Goal: Information Seeking & Learning: Learn about a topic

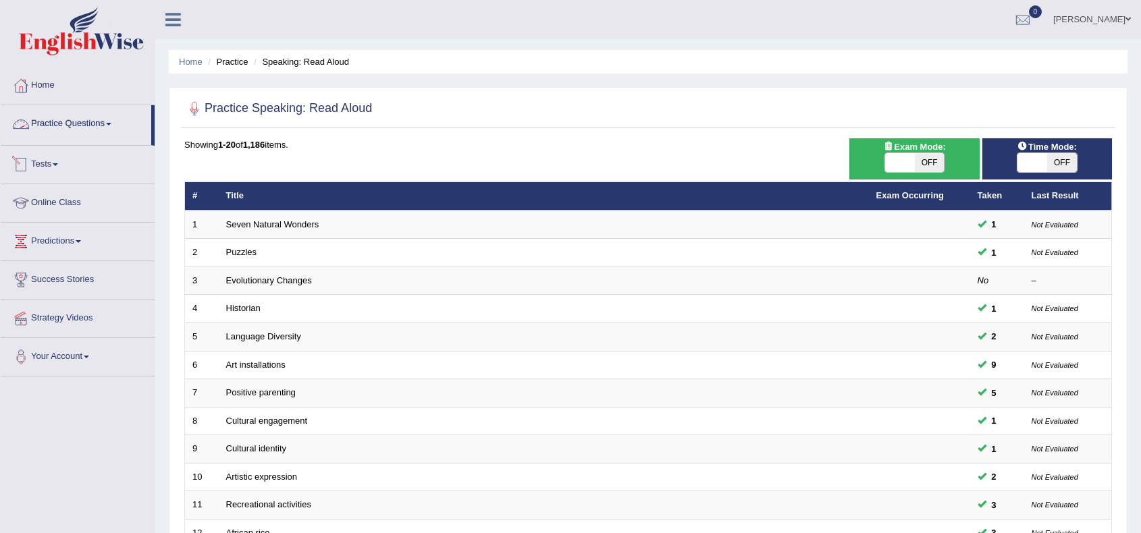
click at [72, 206] on link "Online Class" at bounding box center [78, 201] width 154 height 34
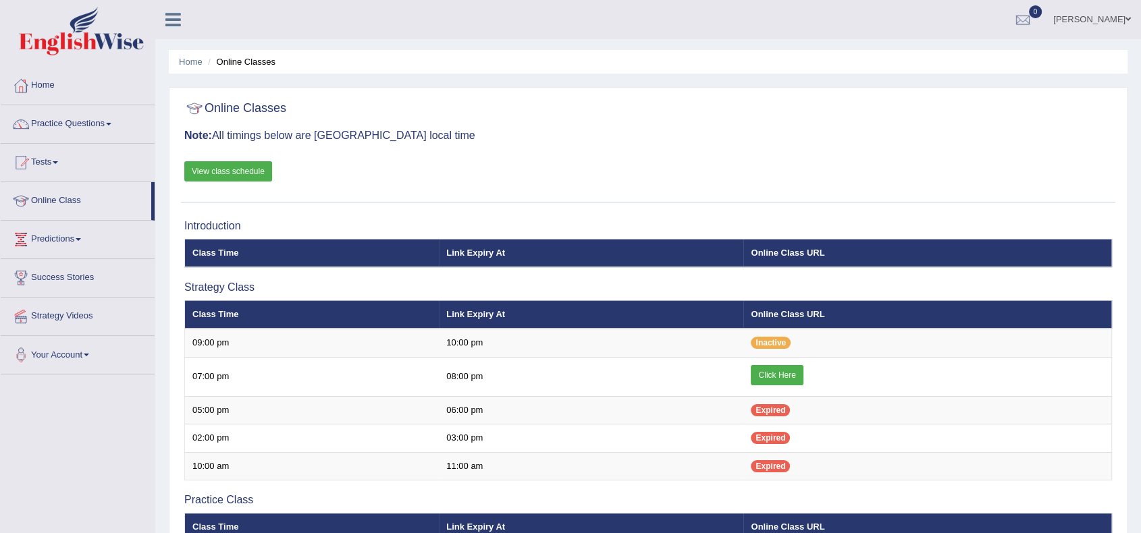
click at [253, 160] on div "Online Classes Note: All timings below are Melbourne local time View class sche…" at bounding box center [648, 149] width 934 height 109
click at [248, 177] on link "View class schedule" at bounding box center [228, 171] width 88 height 20
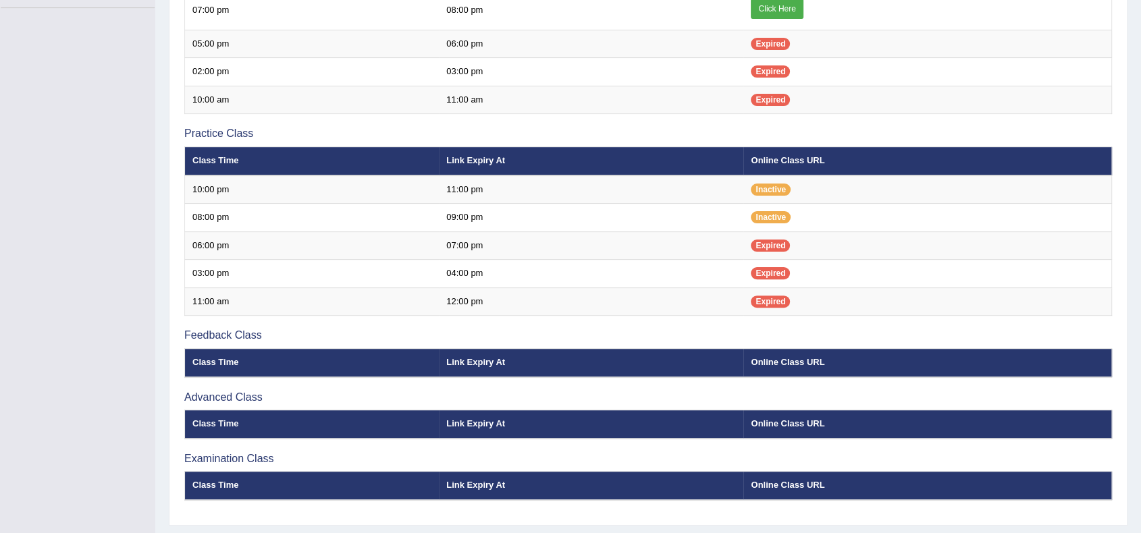
scroll to position [400, 0]
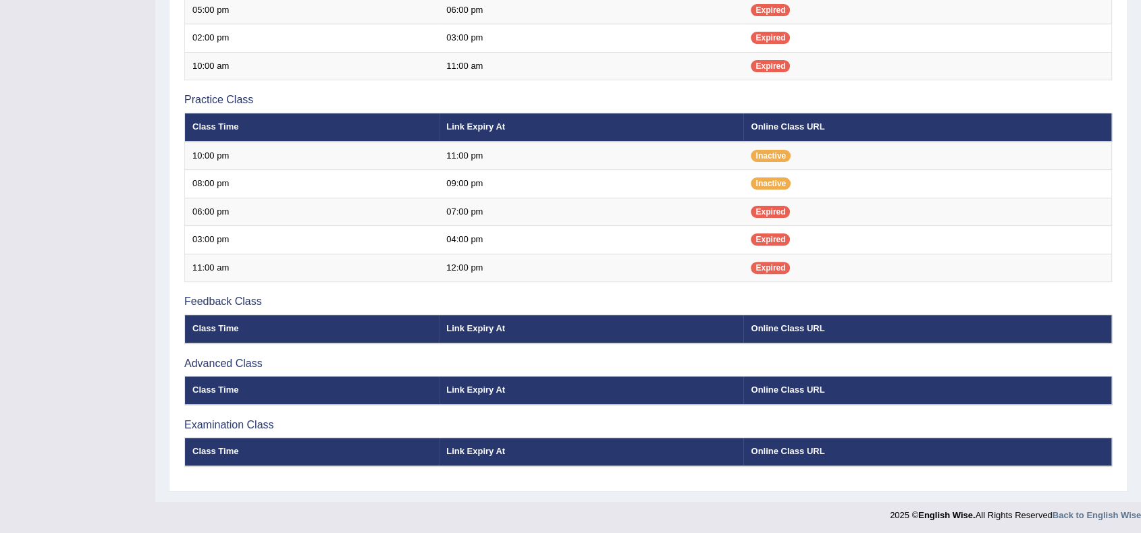
click at [224, 297] on h3 "Feedback Class" at bounding box center [648, 302] width 928 height 12
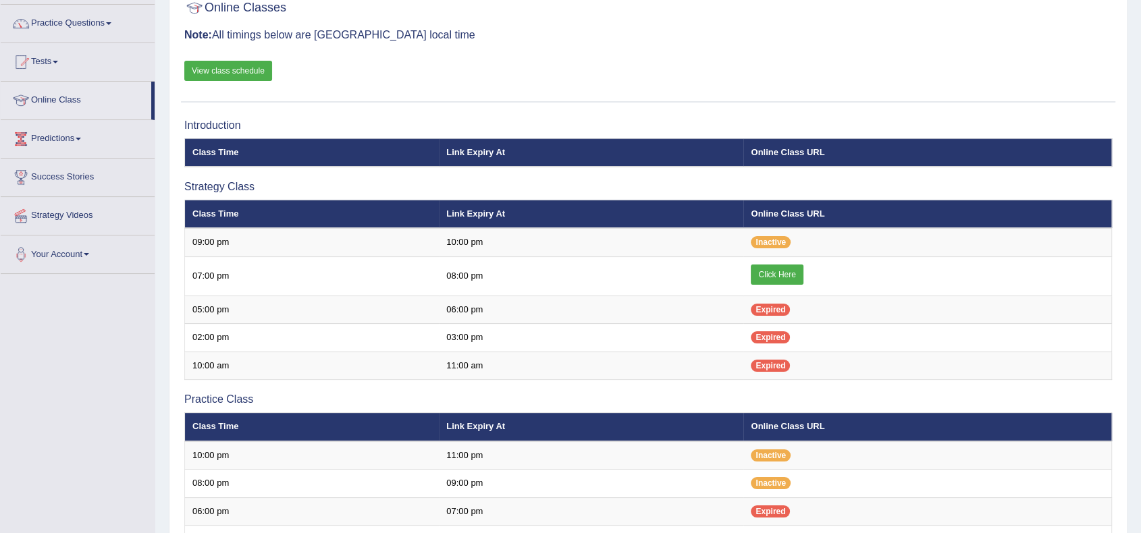
scroll to position [0, 0]
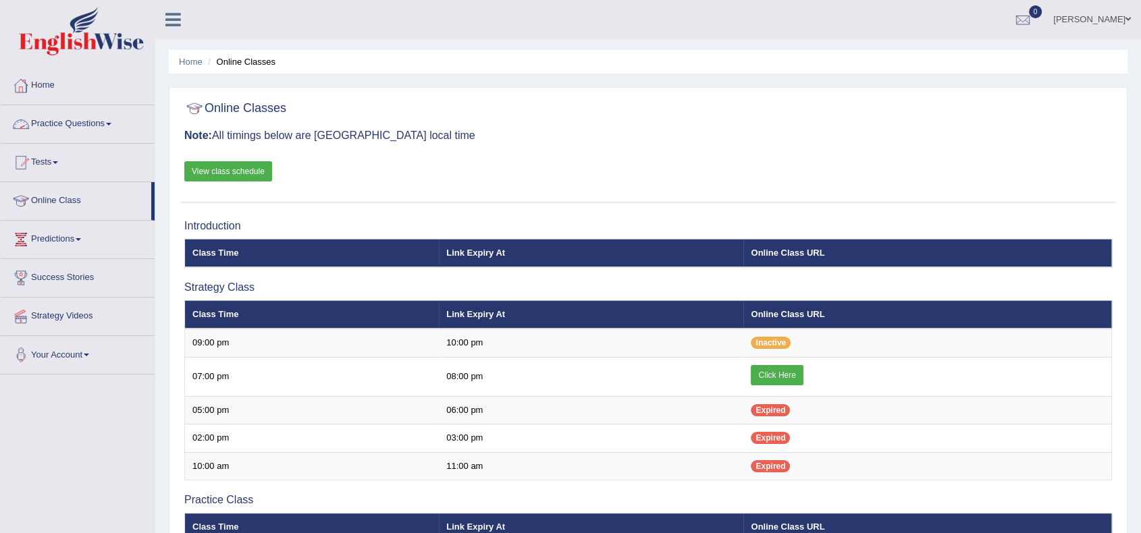
click at [76, 125] on link "Practice Questions" at bounding box center [78, 122] width 154 height 34
click at [41, 126] on link "Practice Questions" at bounding box center [78, 122] width 154 height 34
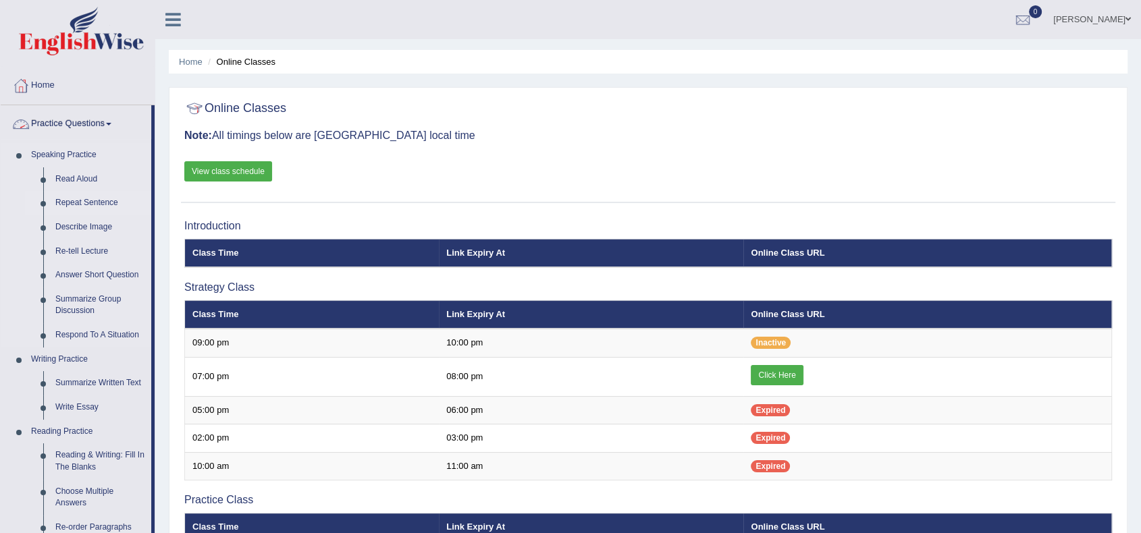
click at [85, 209] on link "Repeat Sentence" at bounding box center [100, 203] width 102 height 24
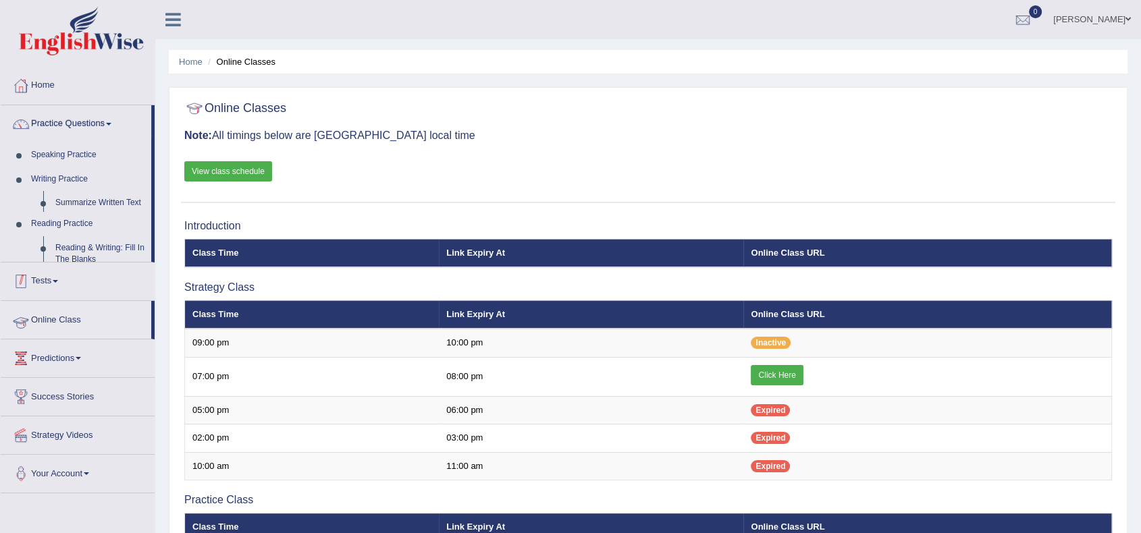
click at [99, 198] on link "Summarize Written Text" at bounding box center [100, 203] width 102 height 24
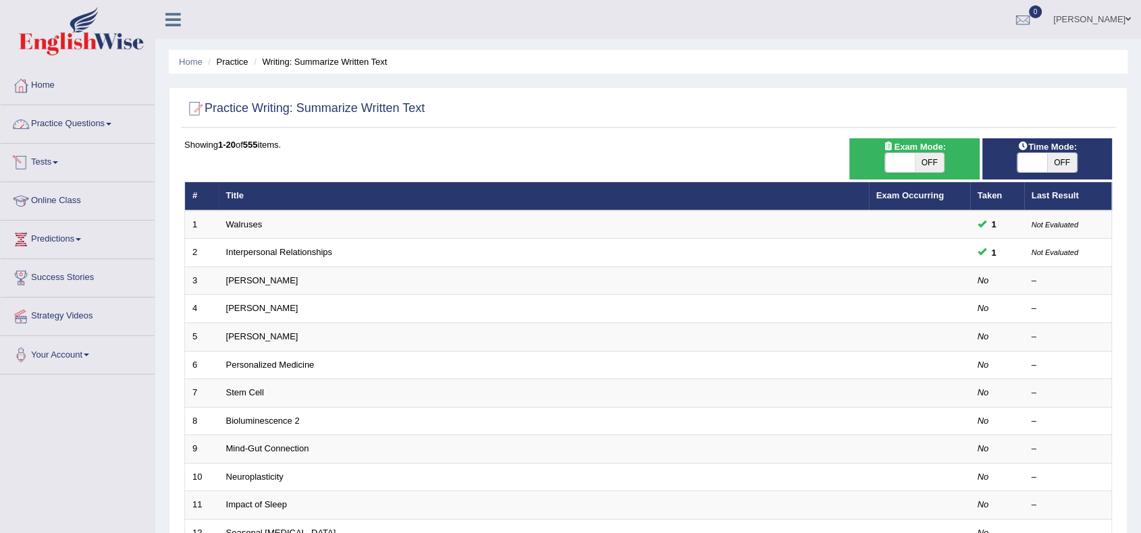
click at [68, 120] on link "Practice Questions" at bounding box center [78, 122] width 154 height 34
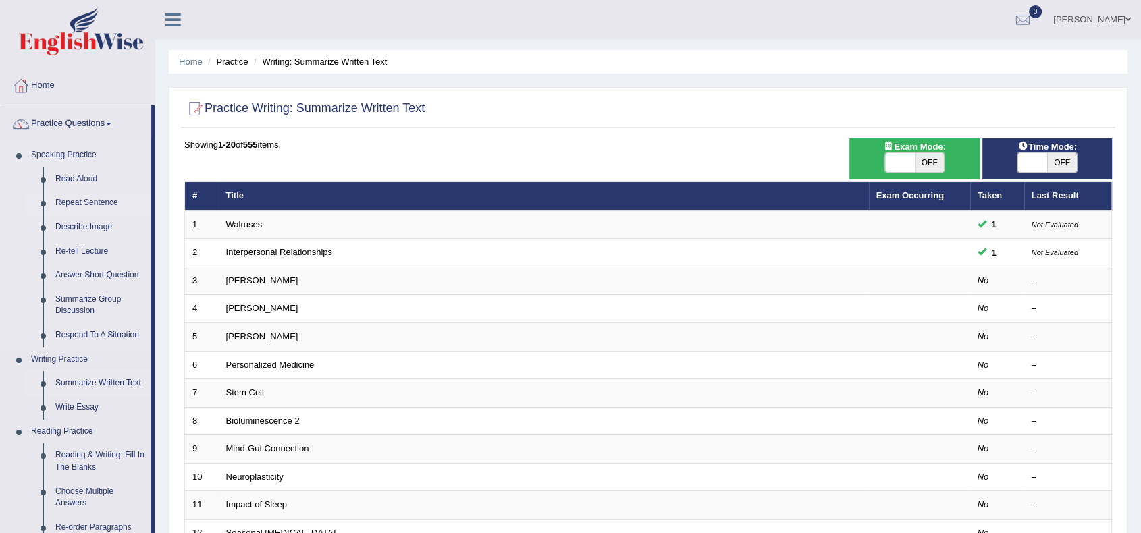
click at [81, 201] on link "Repeat Sentence" at bounding box center [100, 203] width 102 height 24
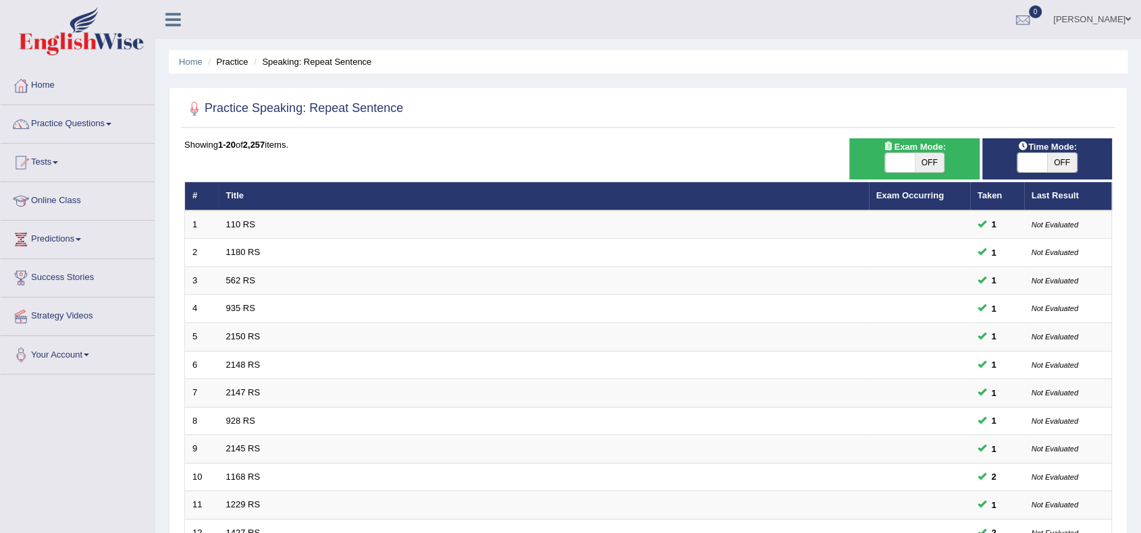
click at [927, 155] on span "OFF" at bounding box center [930, 162] width 30 height 19
checkbox input "true"
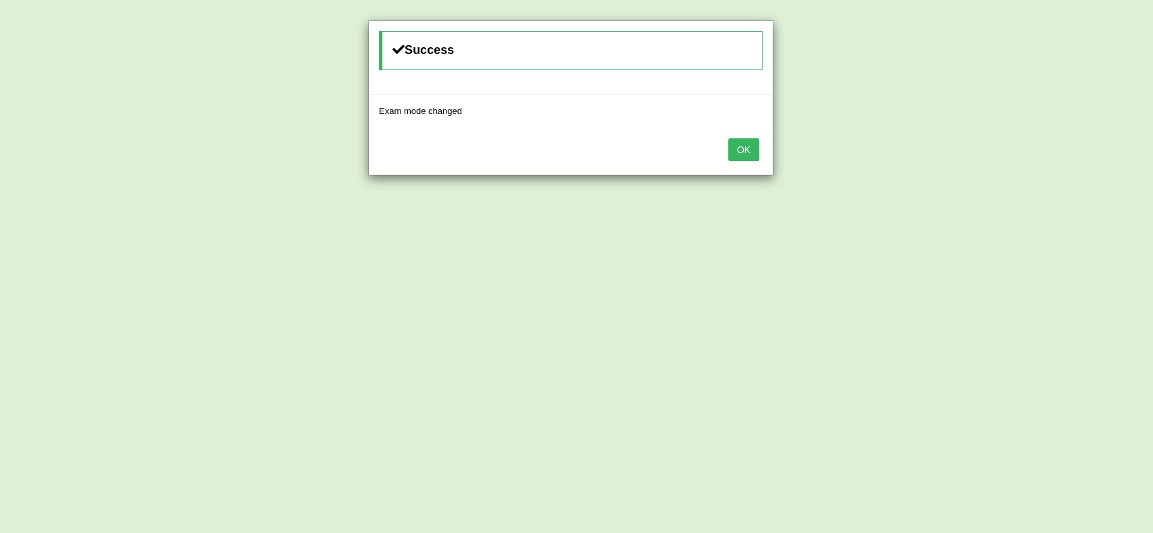
click at [1048, 169] on div "Success Exam mode changed OK" at bounding box center [576, 266] width 1153 height 533
click at [752, 151] on button "OK" at bounding box center [743, 149] width 31 height 23
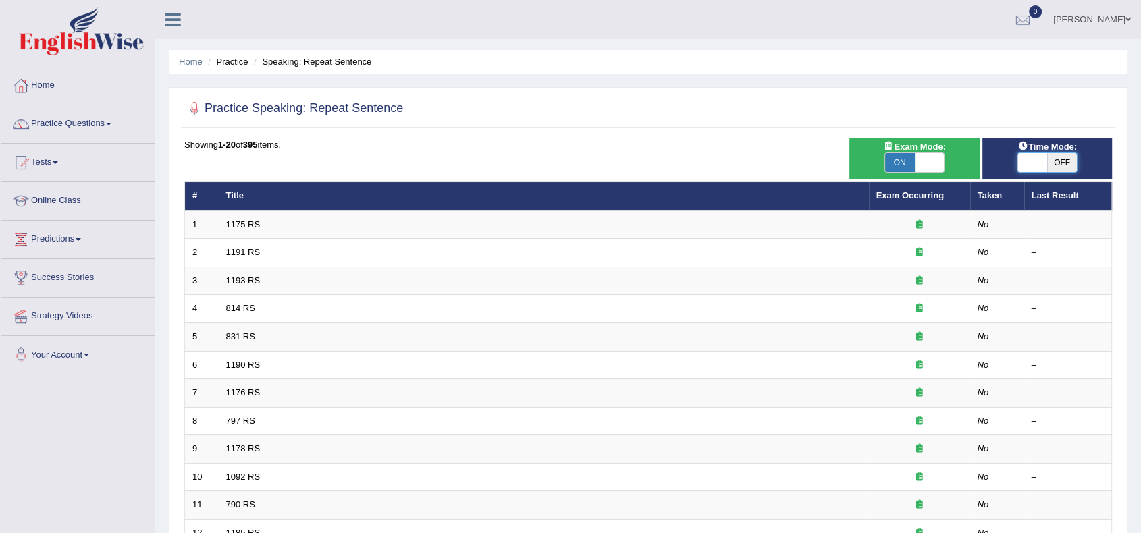
click at [1040, 157] on span at bounding box center [1033, 162] width 30 height 19
checkbox input "true"
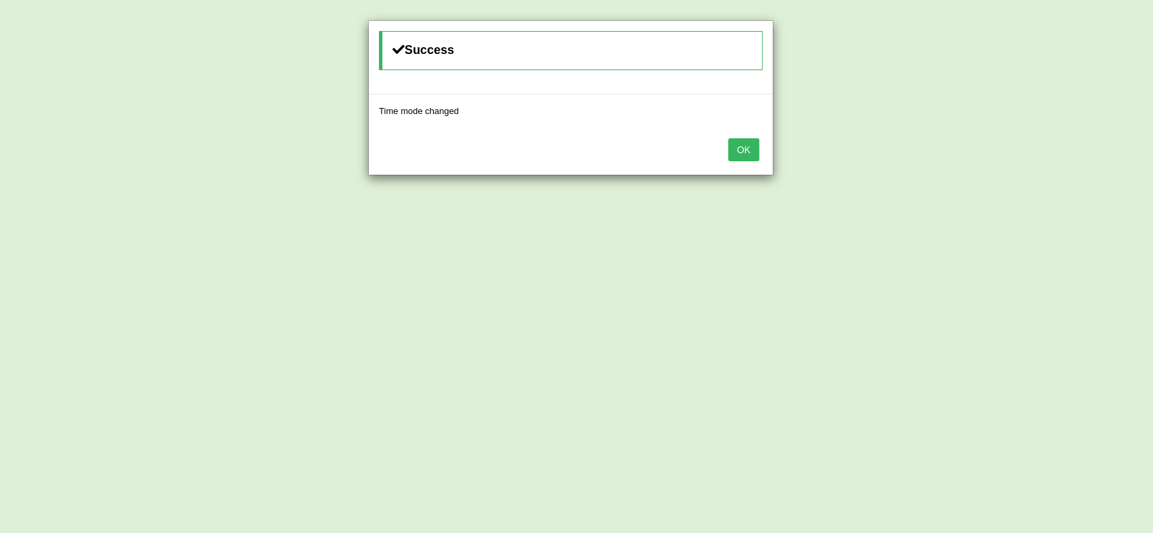
click at [745, 161] on button "OK" at bounding box center [743, 149] width 31 height 23
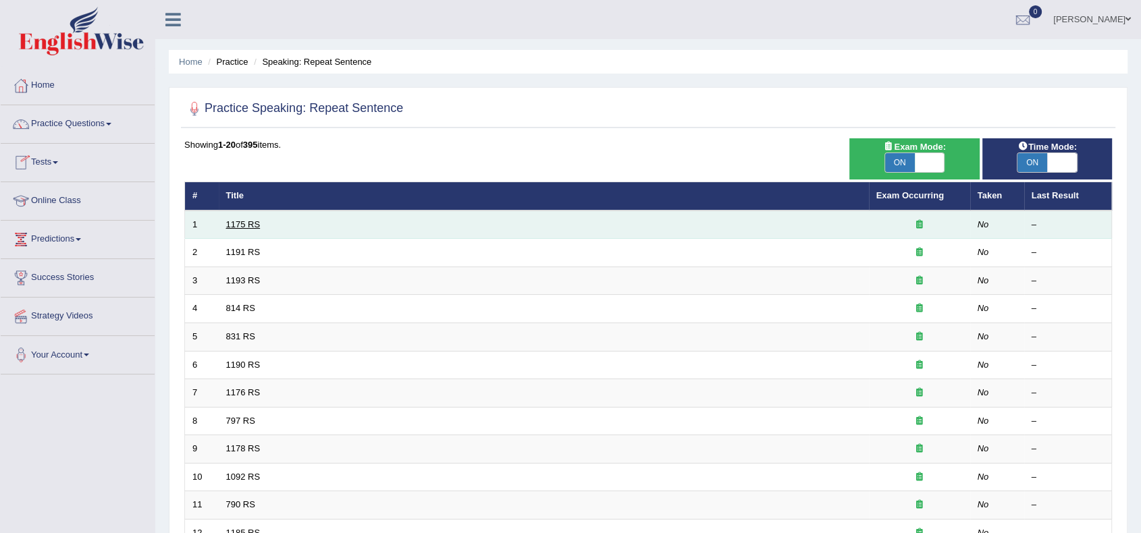
click at [239, 222] on link "1175 RS" at bounding box center [243, 224] width 34 height 10
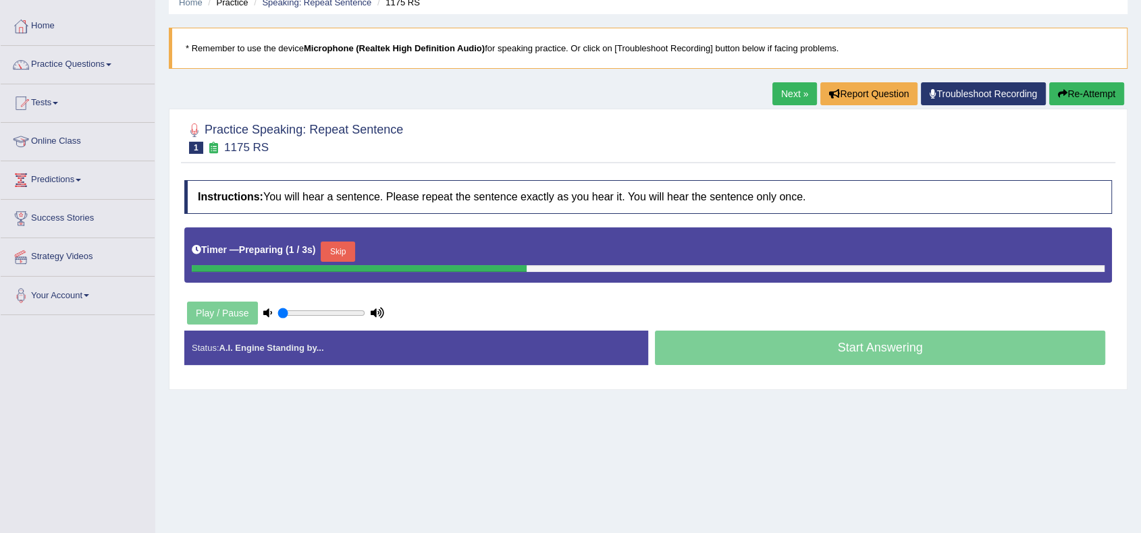
scroll to position [76, 0]
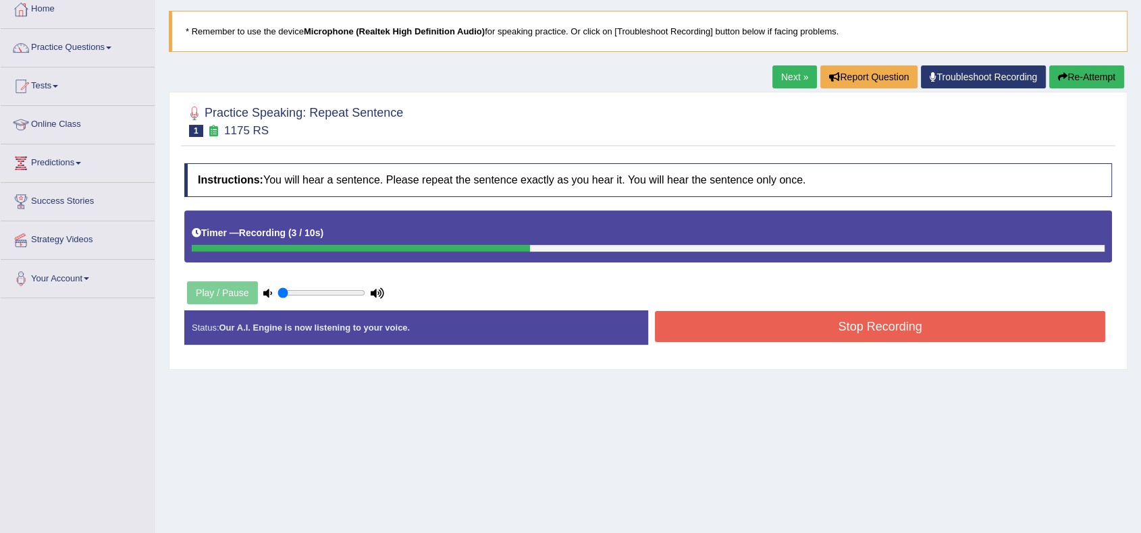
click at [906, 333] on button "Stop Recording" at bounding box center [880, 326] width 450 height 31
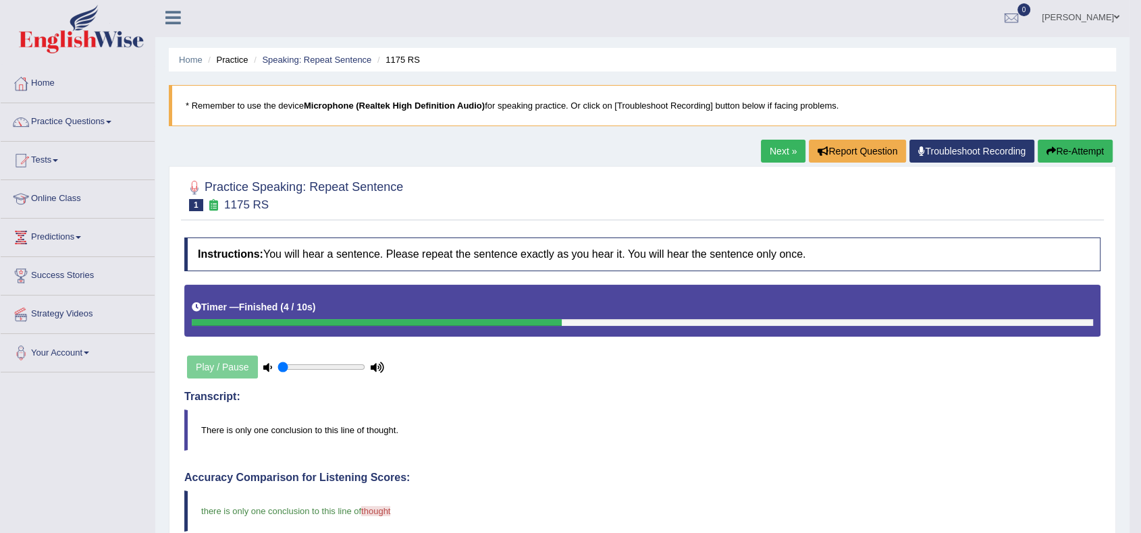
scroll to position [0, 0]
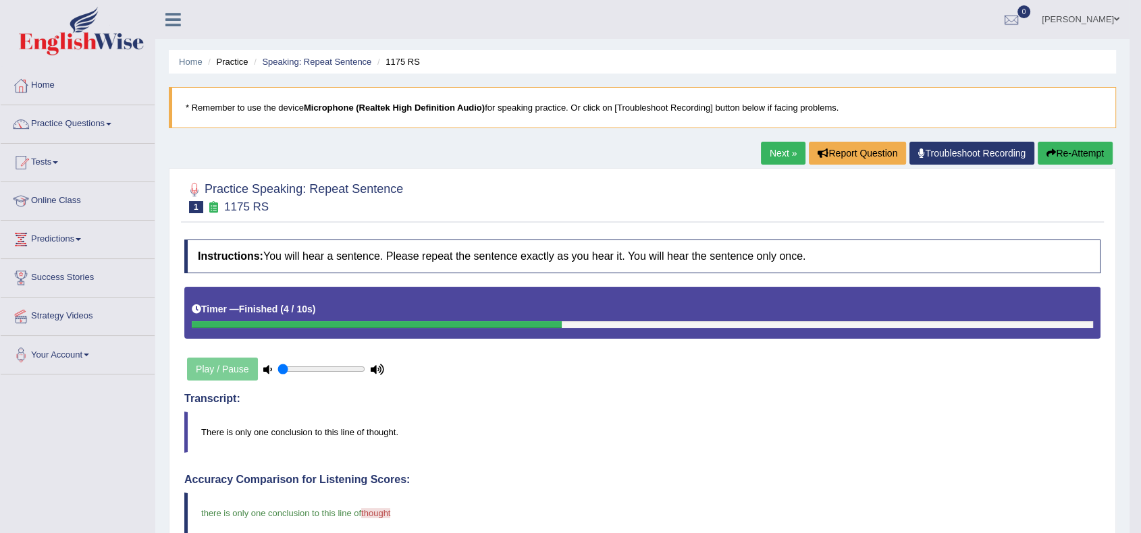
click at [772, 149] on link "Next »" at bounding box center [783, 153] width 45 height 23
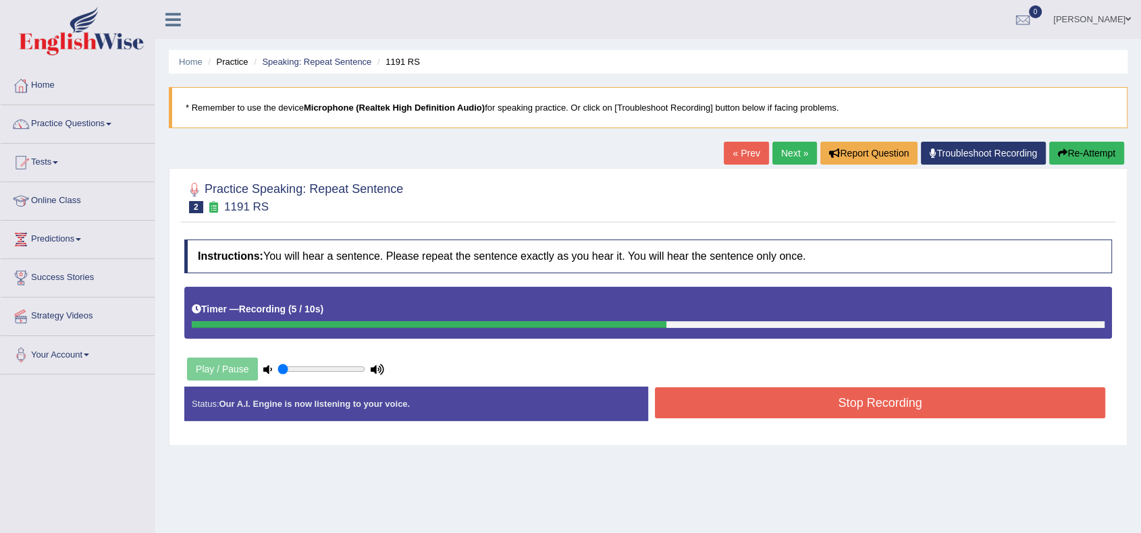
click at [814, 390] on button "Stop Recording" at bounding box center [880, 403] width 450 height 31
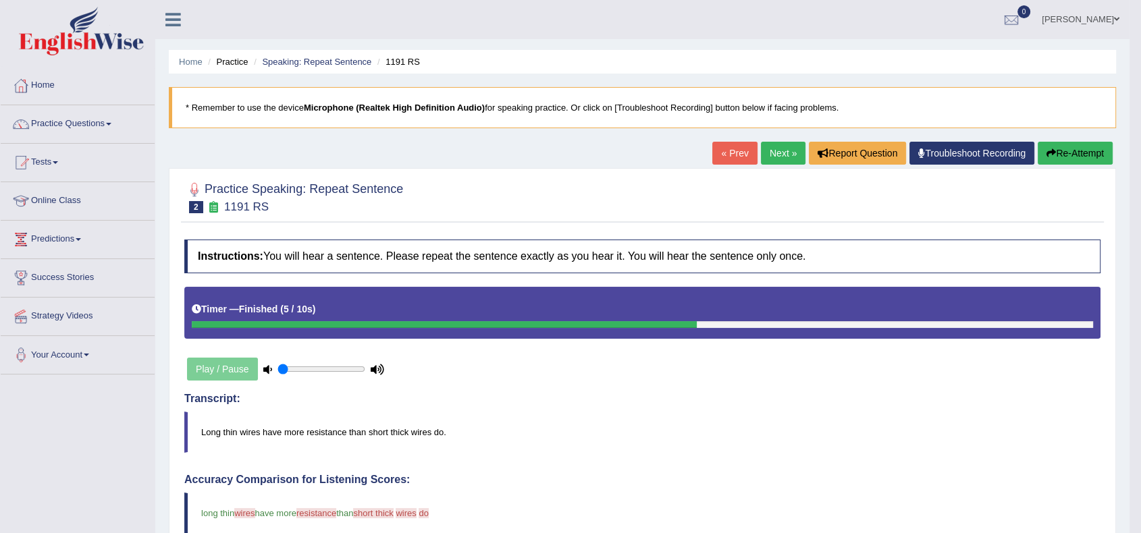
click at [1061, 151] on button "Re-Attempt" at bounding box center [1075, 153] width 75 height 23
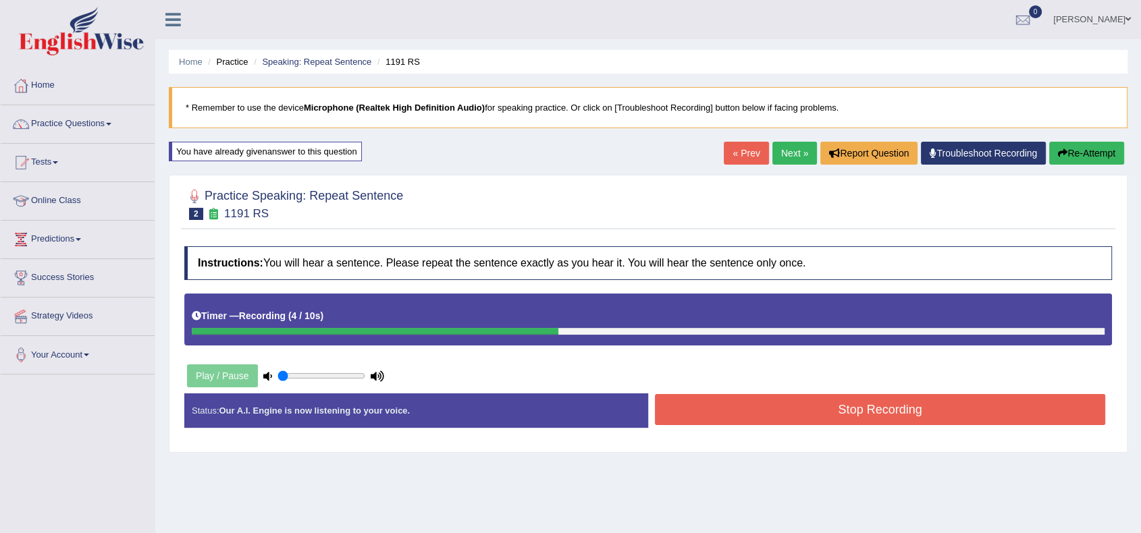
click at [855, 420] on button "Stop Recording" at bounding box center [880, 409] width 450 height 31
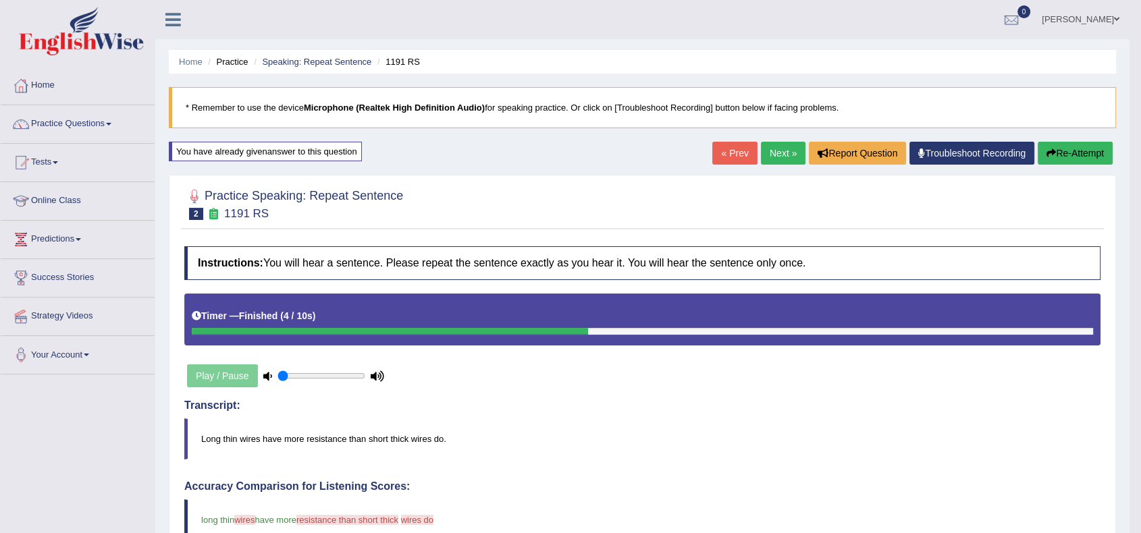
click at [761, 161] on link "Next »" at bounding box center [783, 153] width 45 height 23
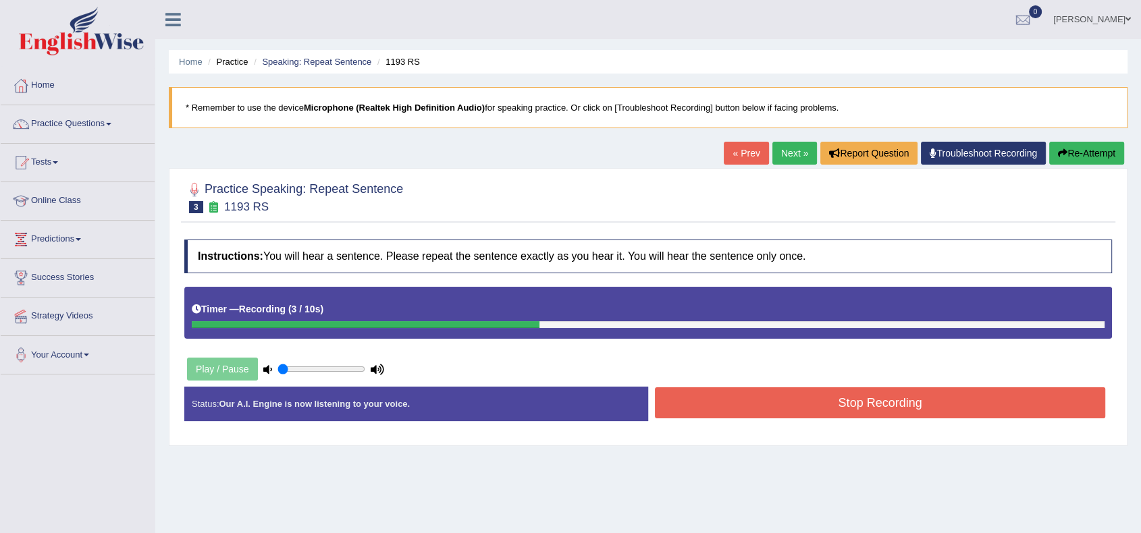
click at [862, 404] on button "Stop Recording" at bounding box center [880, 403] width 450 height 31
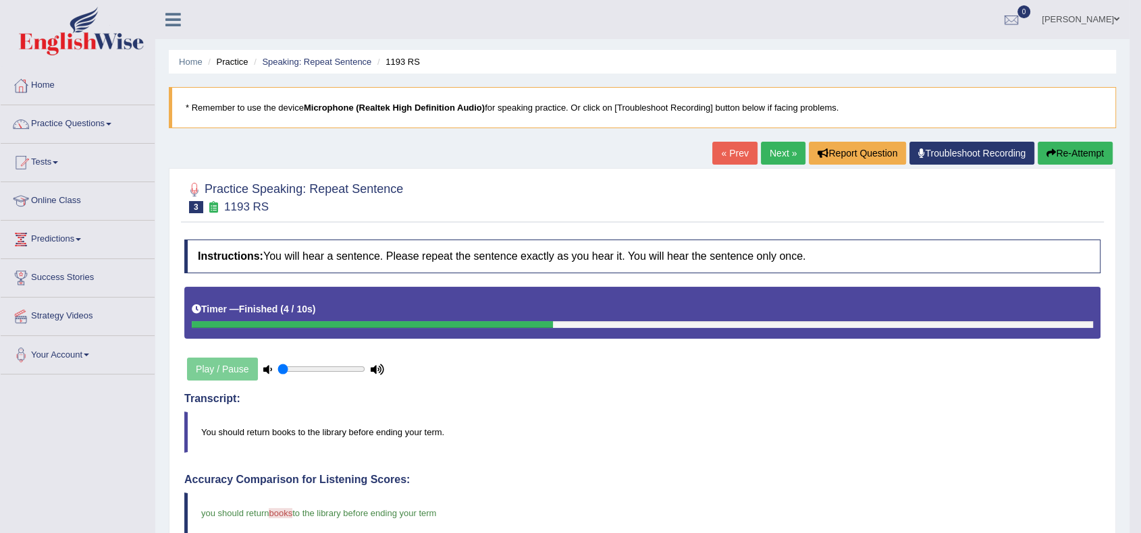
click at [772, 149] on link "Next »" at bounding box center [783, 153] width 45 height 23
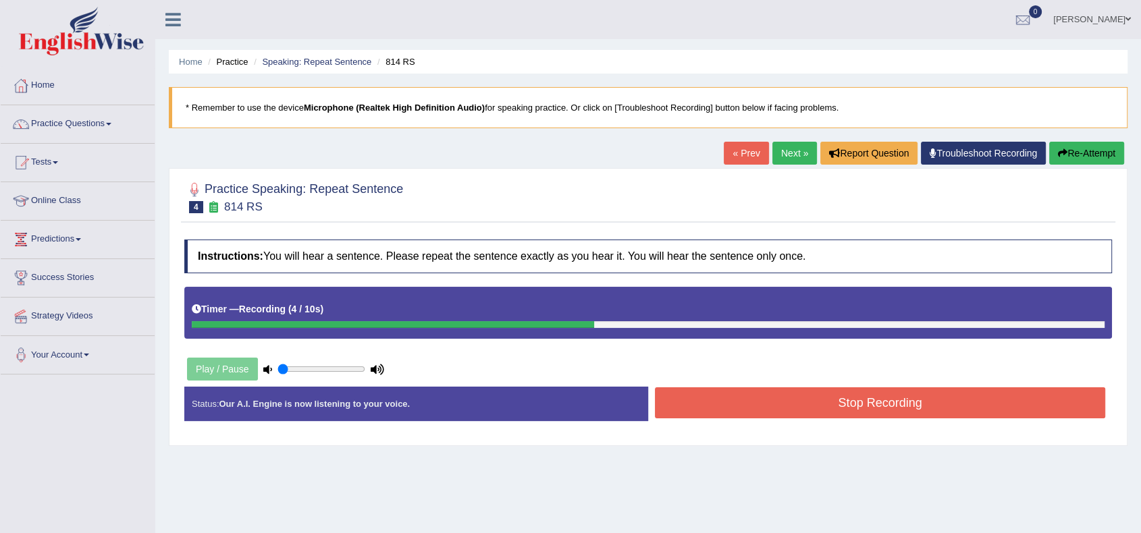
click at [823, 407] on button "Stop Recording" at bounding box center [880, 403] width 450 height 31
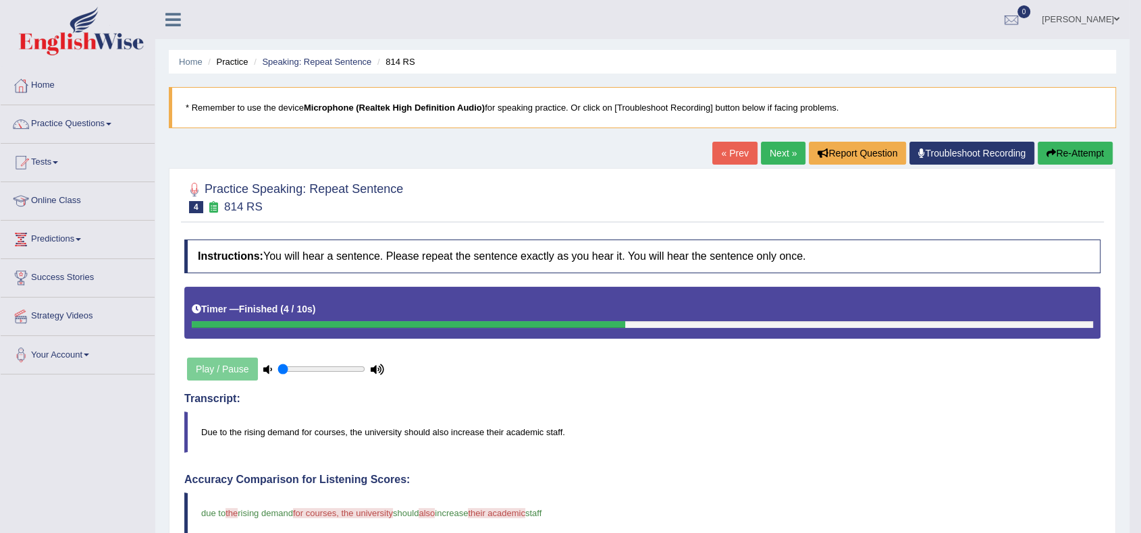
click at [1085, 155] on button "Re-Attempt" at bounding box center [1075, 153] width 75 height 23
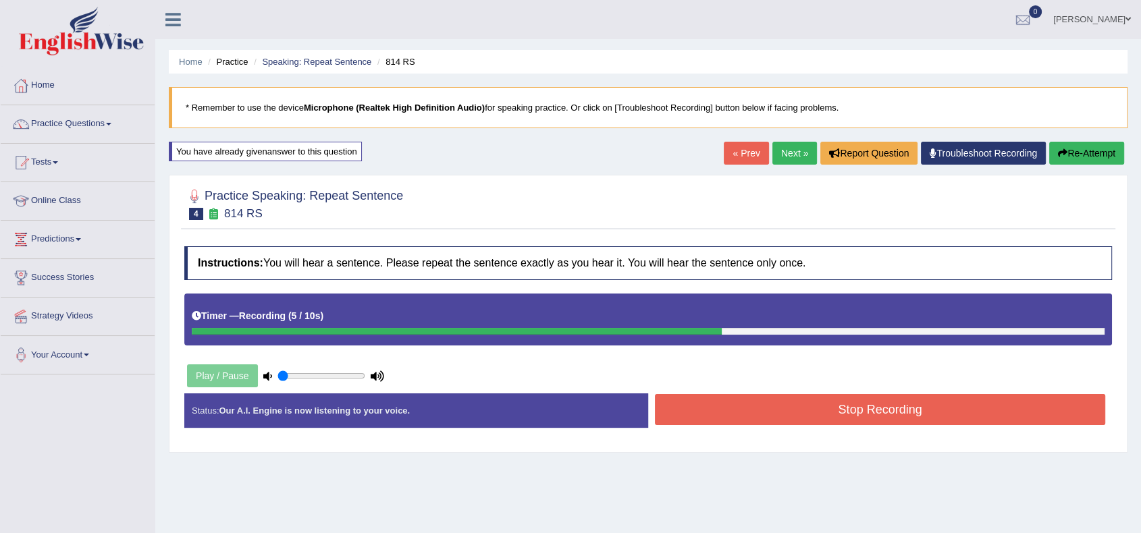
click at [904, 407] on button "Stop Recording" at bounding box center [880, 409] width 450 height 31
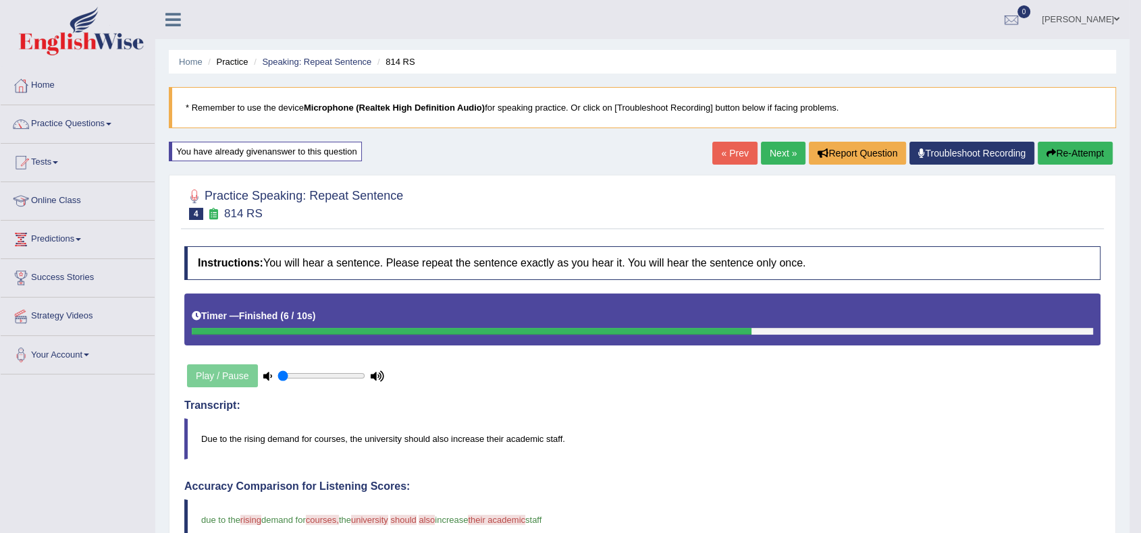
click at [776, 150] on link "Next »" at bounding box center [783, 153] width 45 height 23
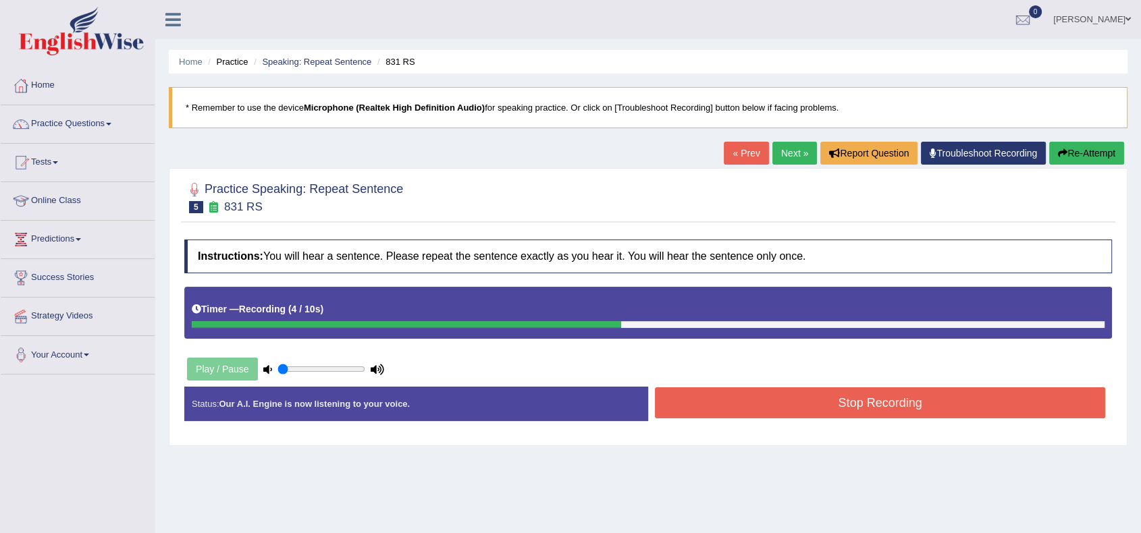
click at [844, 390] on button "Stop Recording" at bounding box center [880, 403] width 450 height 31
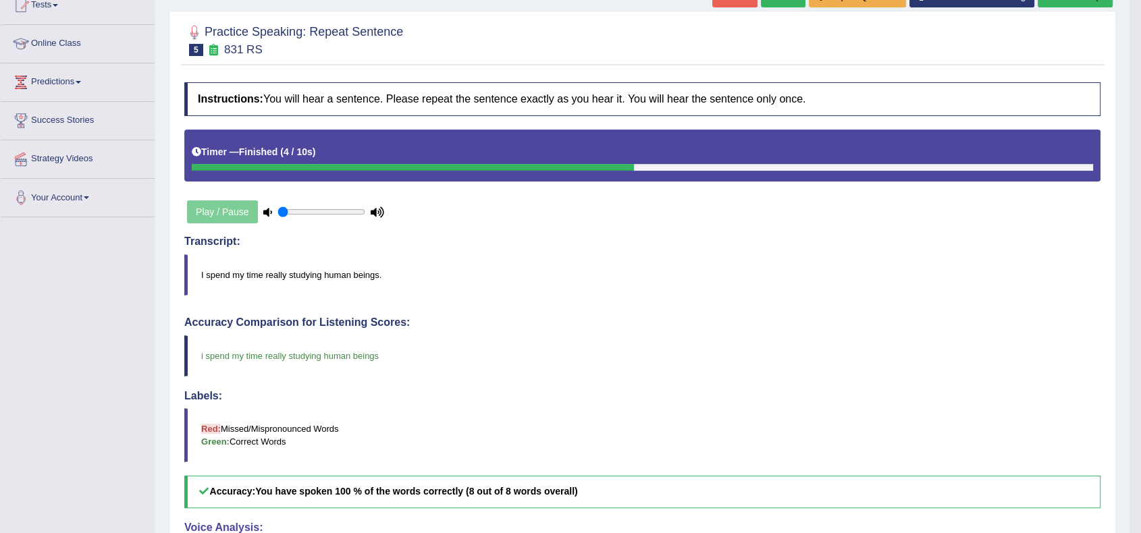
drag, startPoint x: 844, startPoint y: 388, endPoint x: 841, endPoint y: 323, distance: 64.9
click at [841, 323] on div "Accuracy Comparison for Listening Scores: i spend my time really studying human…" at bounding box center [642, 413] width 916 height 192
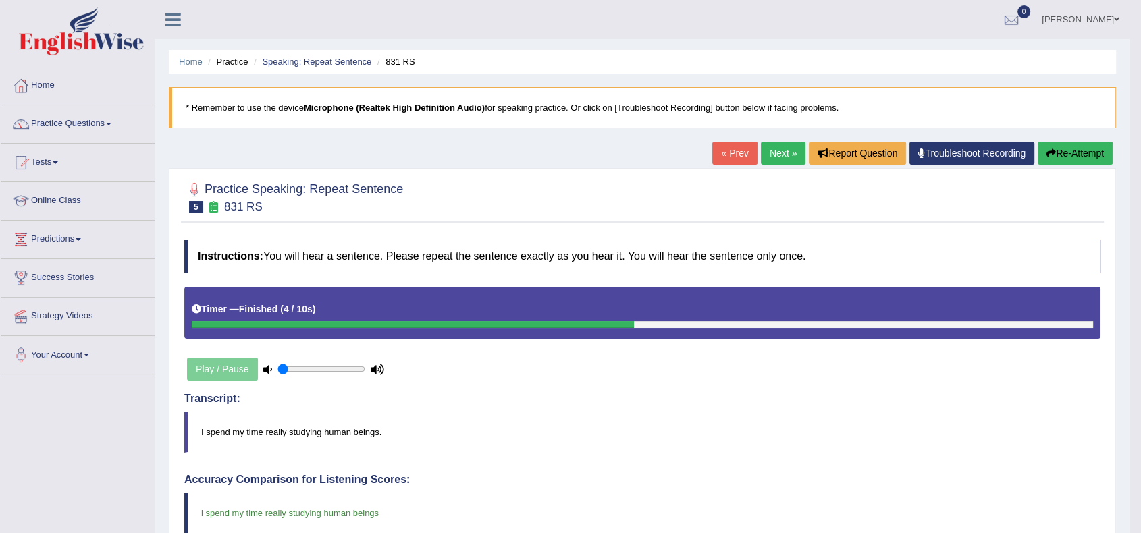
click at [765, 166] on div "« Prev Next » Report Question Troubleshoot Recording Re-Attempt" at bounding box center [914, 155] width 404 height 26
click at [773, 149] on link "Next »" at bounding box center [783, 153] width 45 height 23
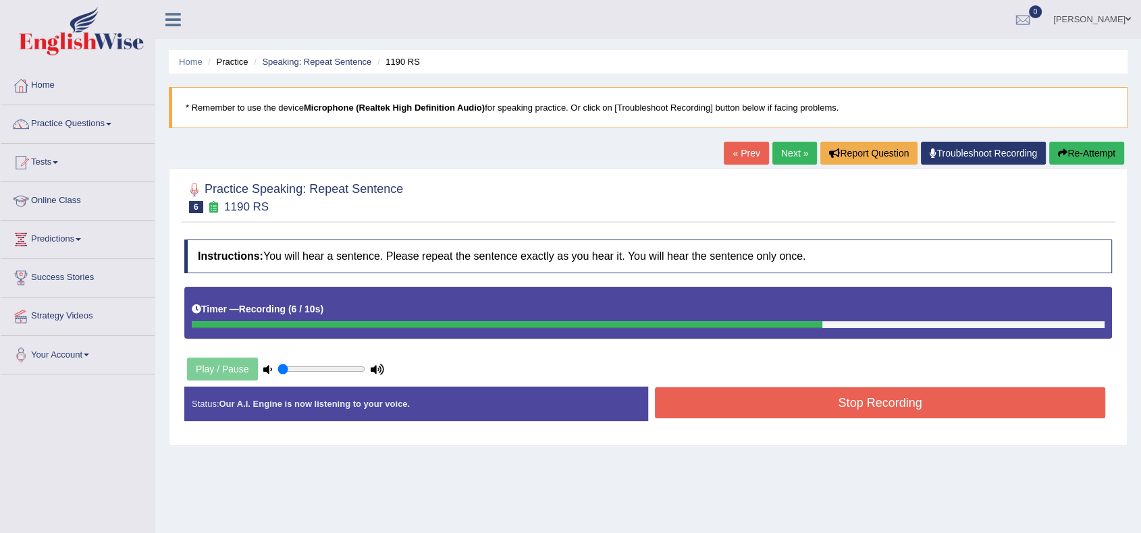
click at [974, 405] on button "Stop Recording" at bounding box center [880, 403] width 450 height 31
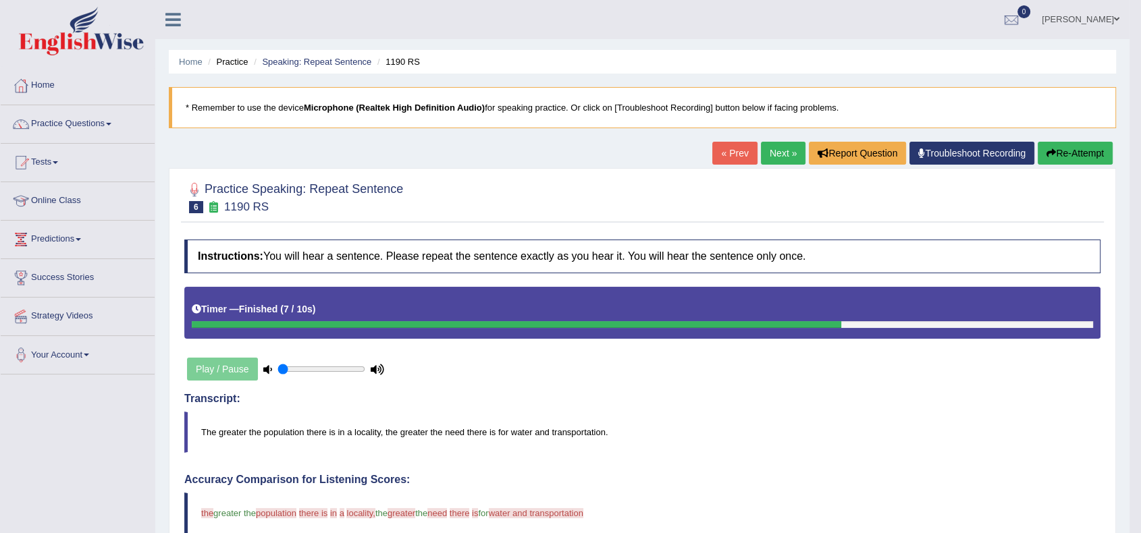
click at [1065, 164] on button "Re-Attempt" at bounding box center [1075, 153] width 75 height 23
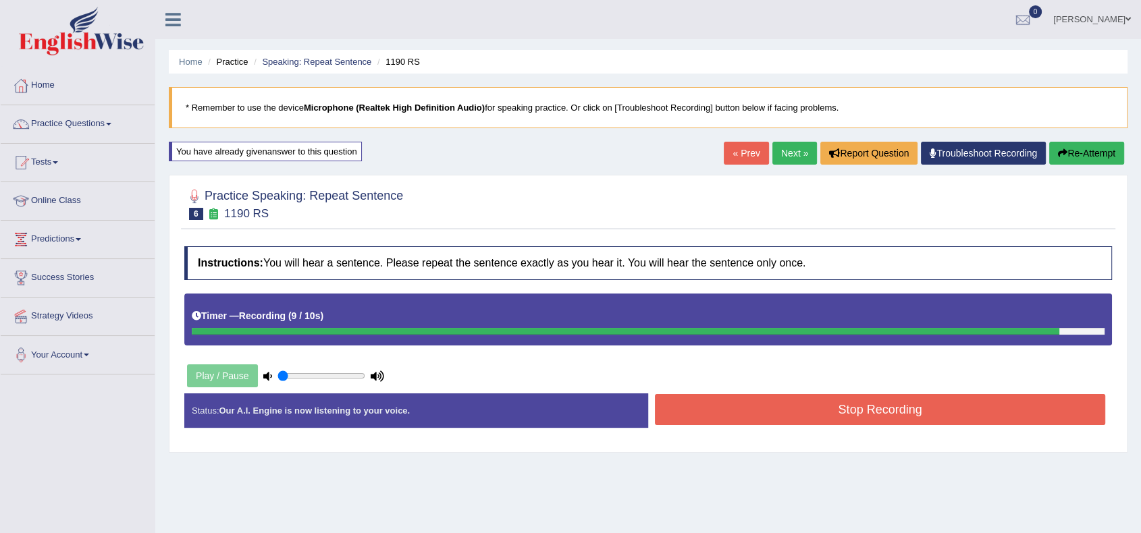
click at [797, 421] on button "Stop Recording" at bounding box center [880, 409] width 450 height 31
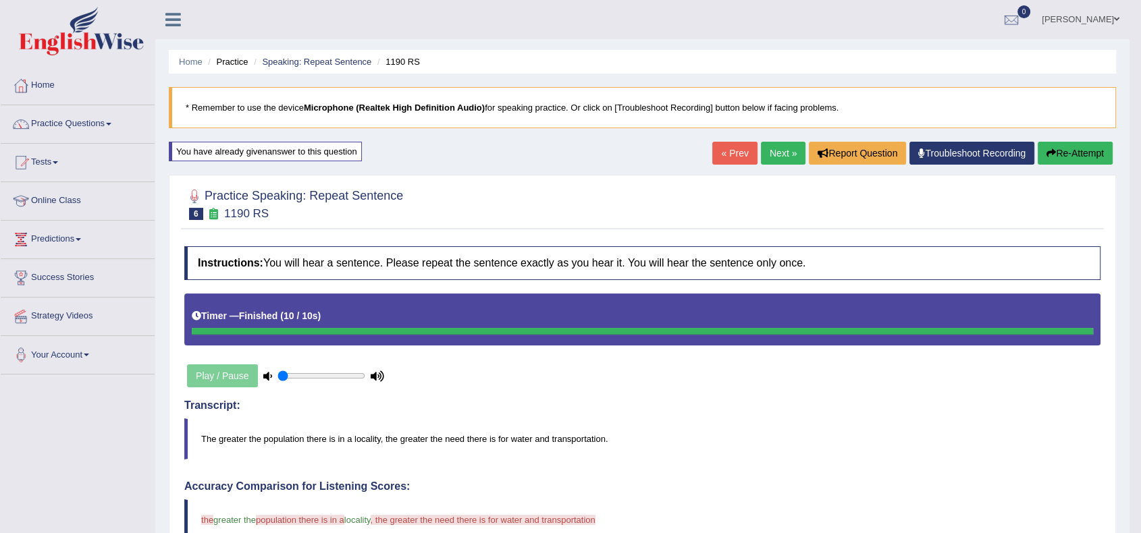
click at [787, 155] on link "Next »" at bounding box center [783, 153] width 45 height 23
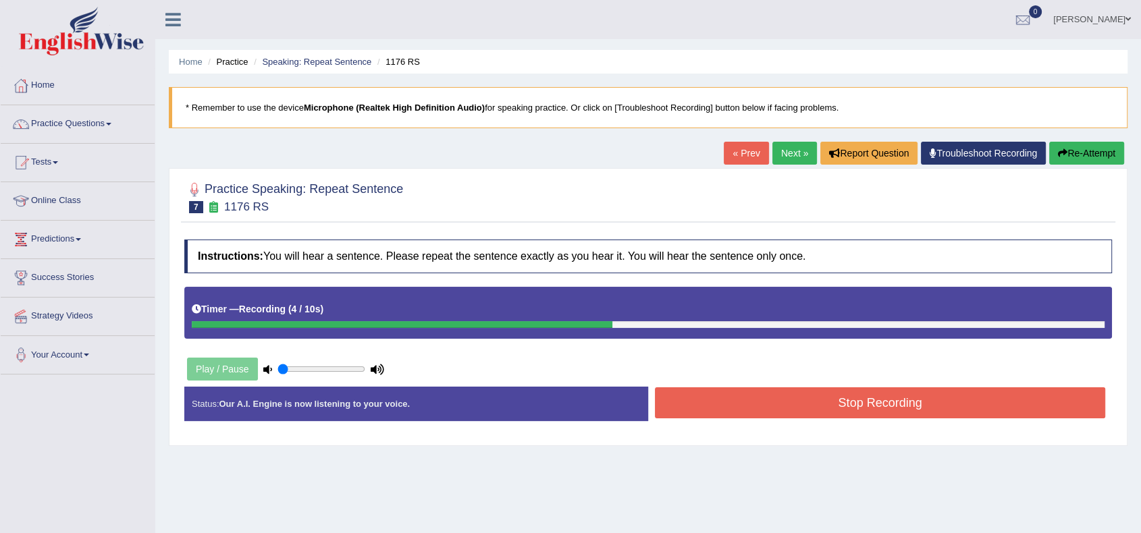
click at [806, 419] on div "Stop Recording" at bounding box center [880, 405] width 464 height 34
click at [800, 404] on button "Stop Recording" at bounding box center [880, 403] width 450 height 31
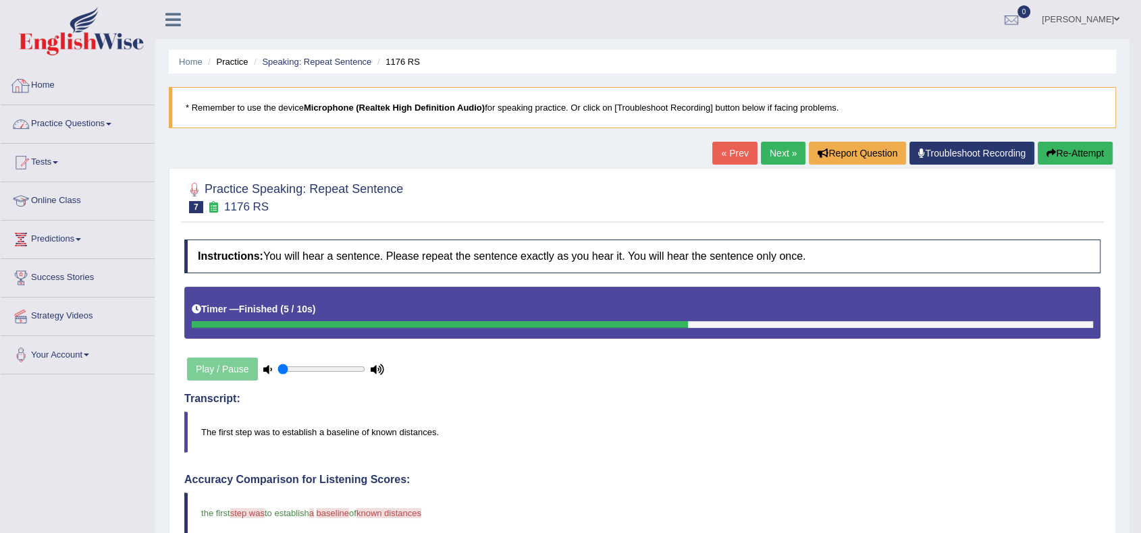
click at [89, 128] on link "Practice Questions" at bounding box center [78, 122] width 154 height 34
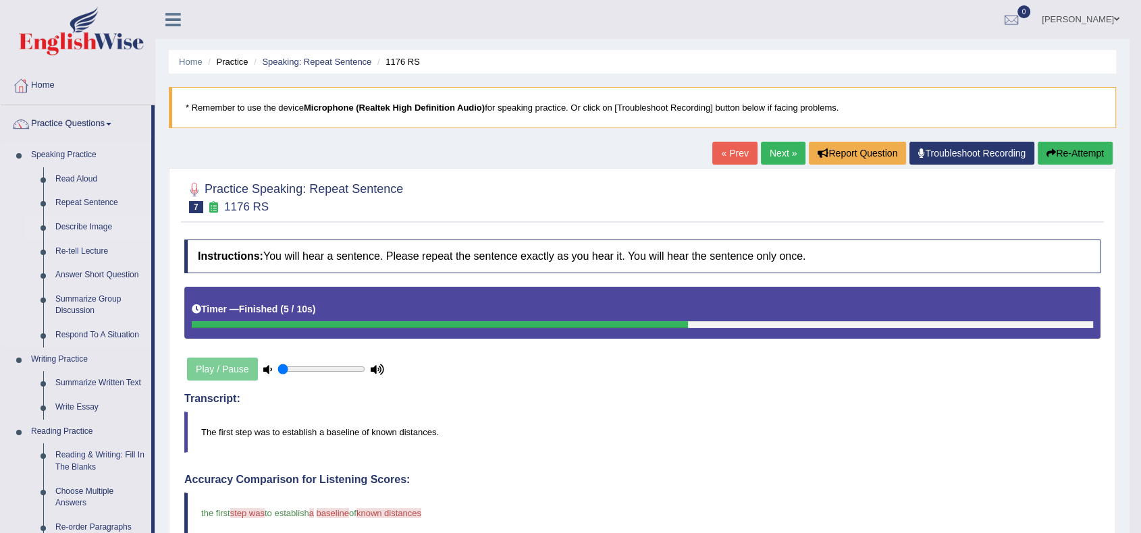
click at [80, 232] on link "Describe Image" at bounding box center [100, 227] width 102 height 24
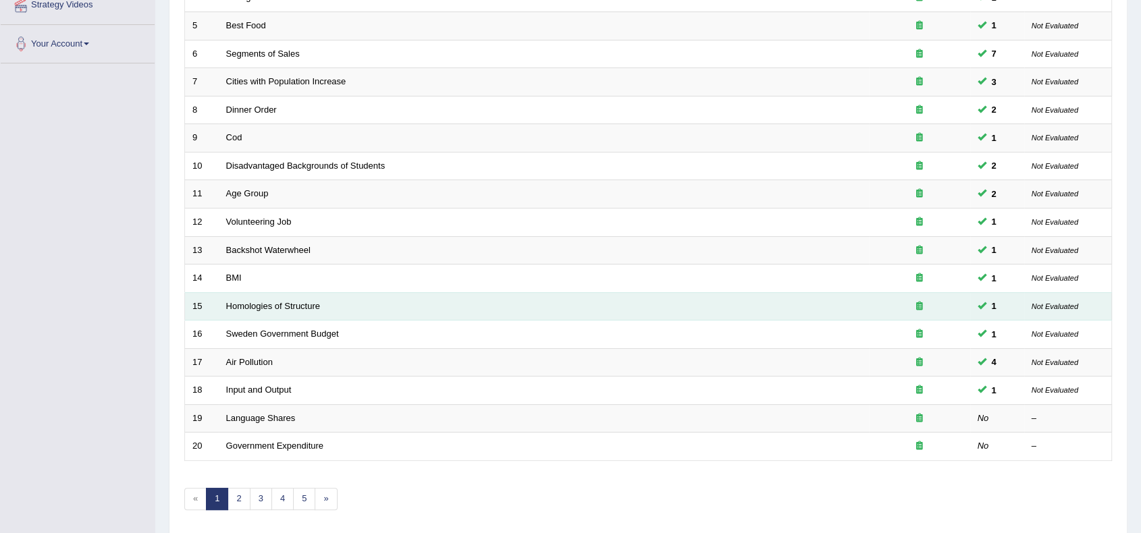
scroll to position [359, 0]
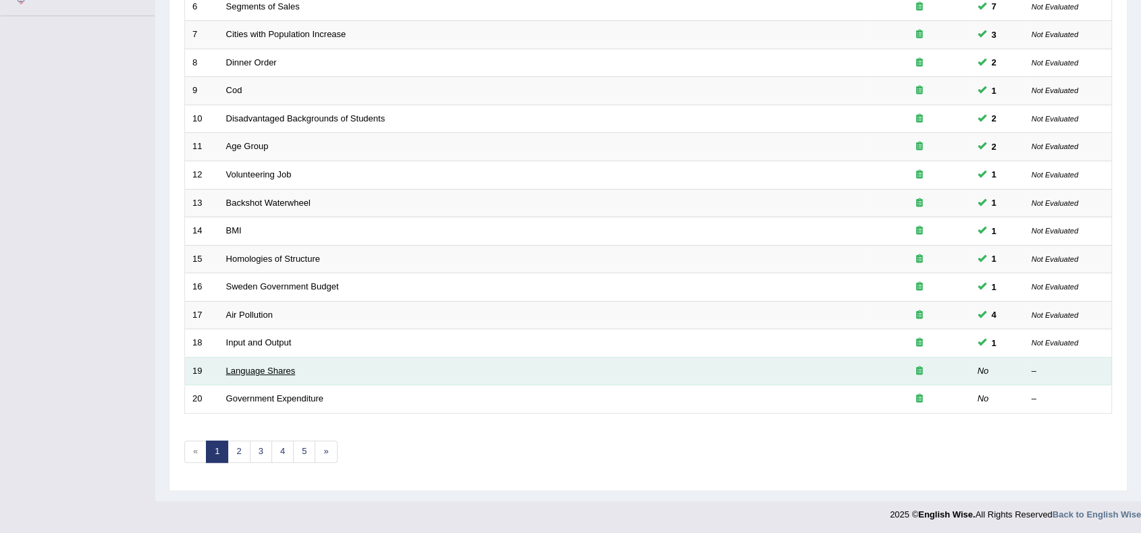
click at [275, 369] on link "Language Shares" at bounding box center [261, 371] width 70 height 10
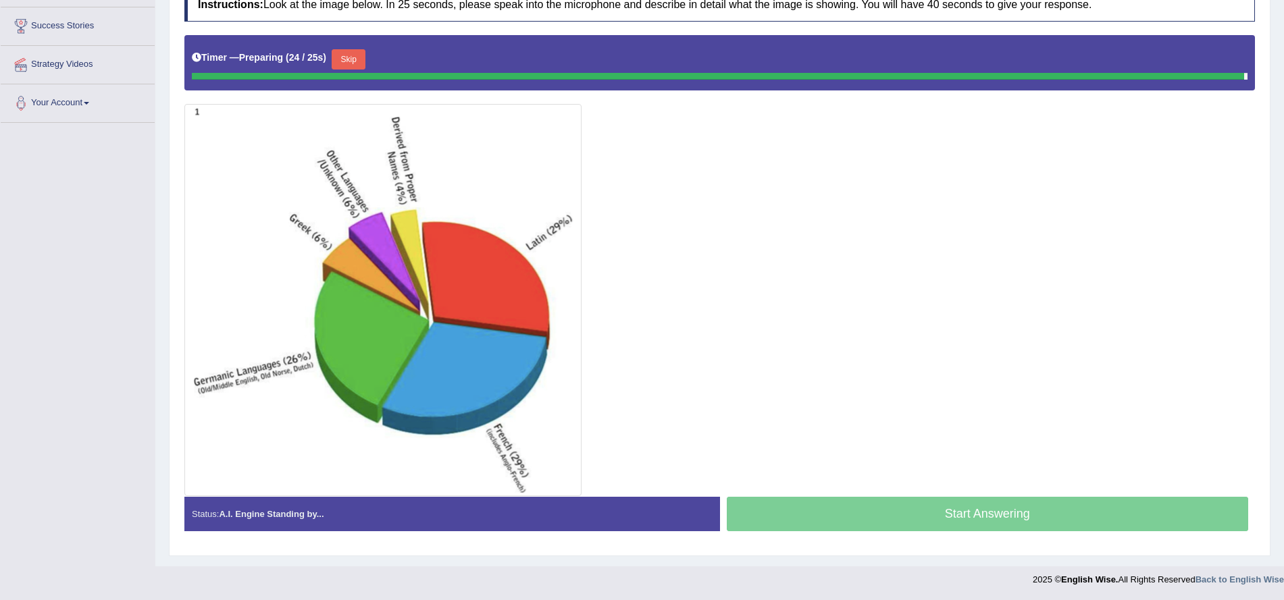
scroll to position [248, 0]
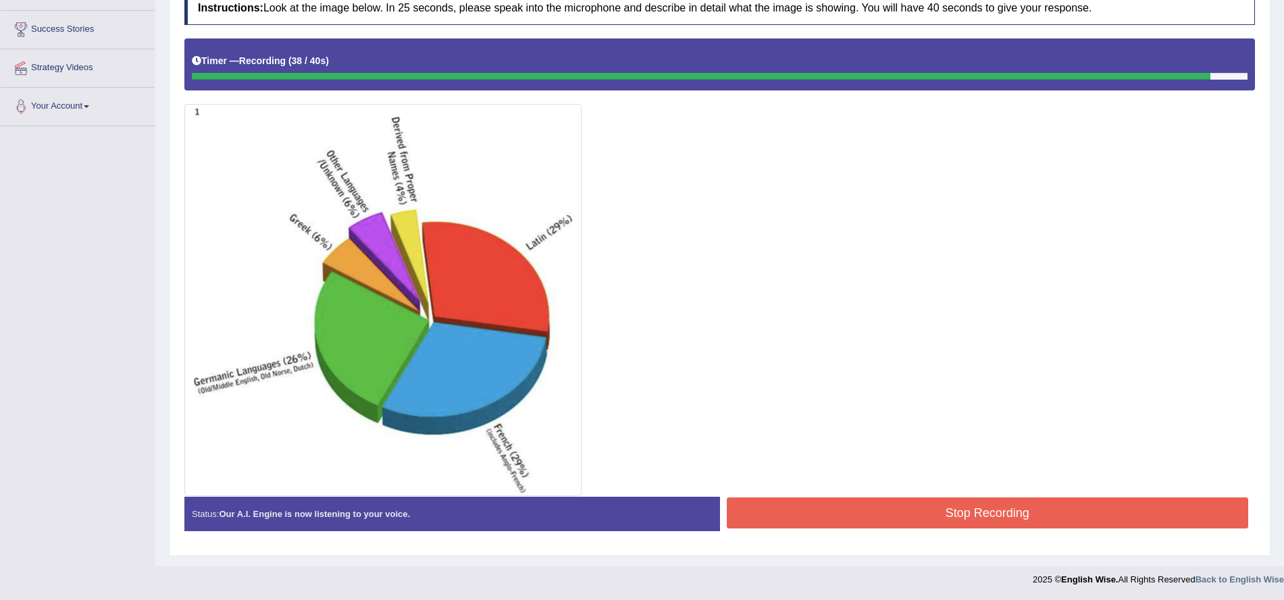
click at [987, 525] on button "Stop Recording" at bounding box center [988, 513] width 522 height 31
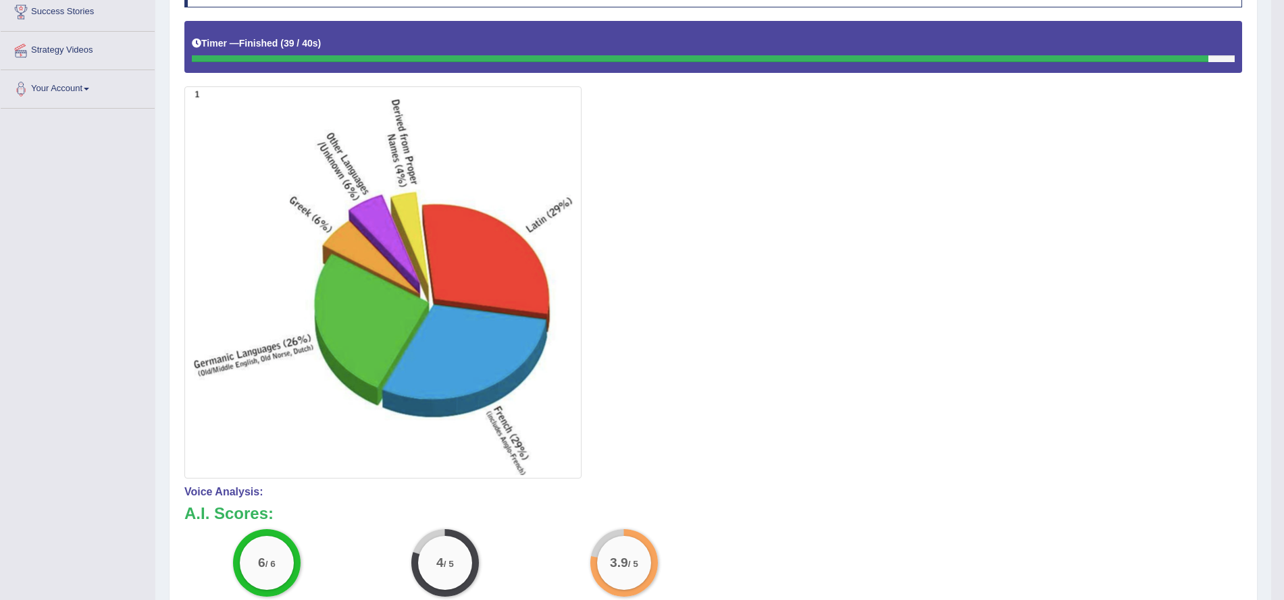
scroll to position [522, 0]
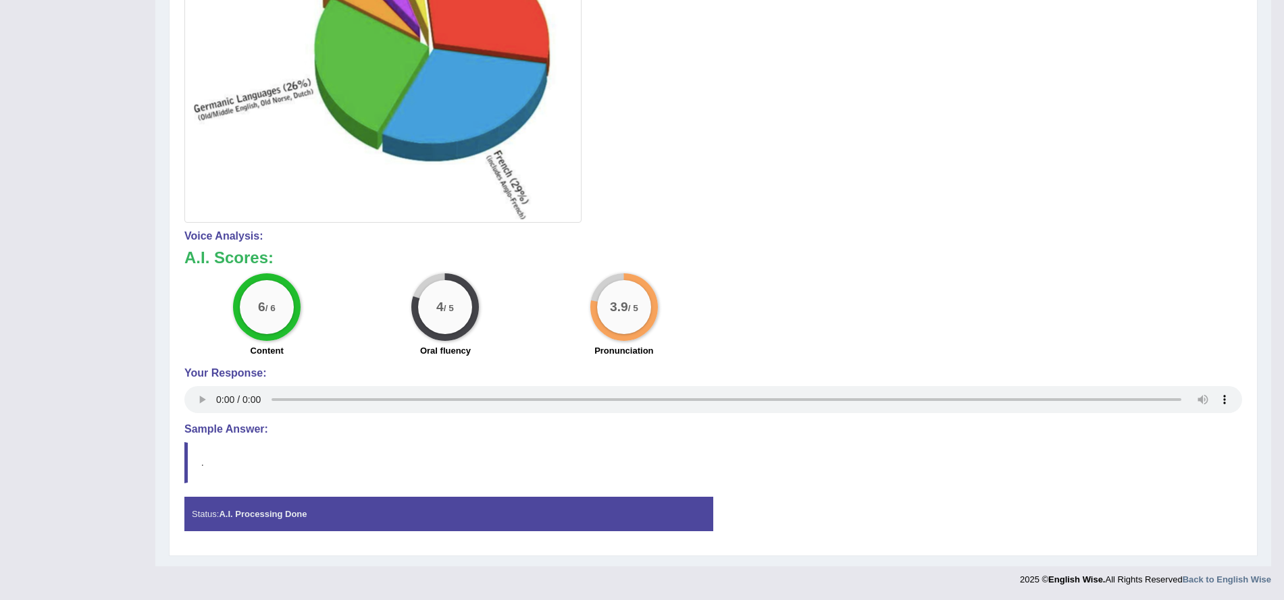
click at [220, 457] on blockquote "." at bounding box center [712, 462] width 1057 height 41
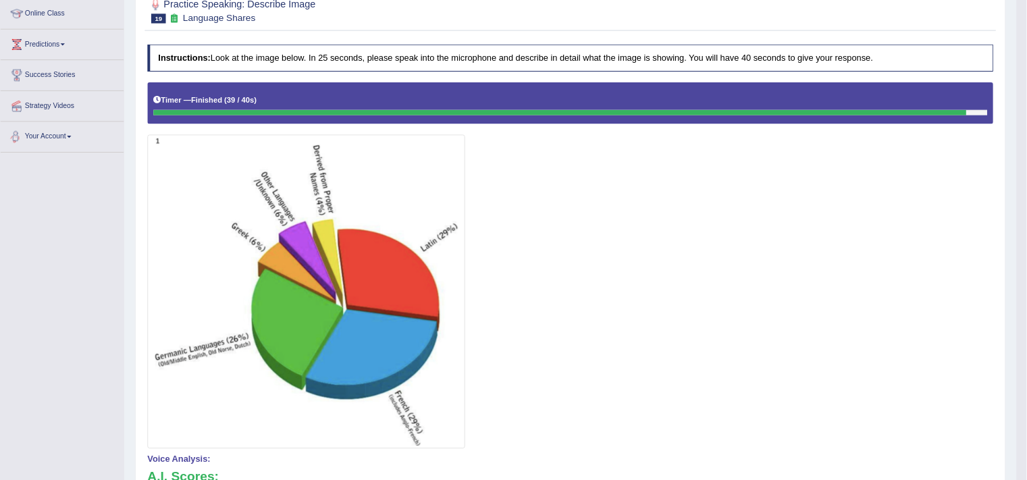
scroll to position [0, 0]
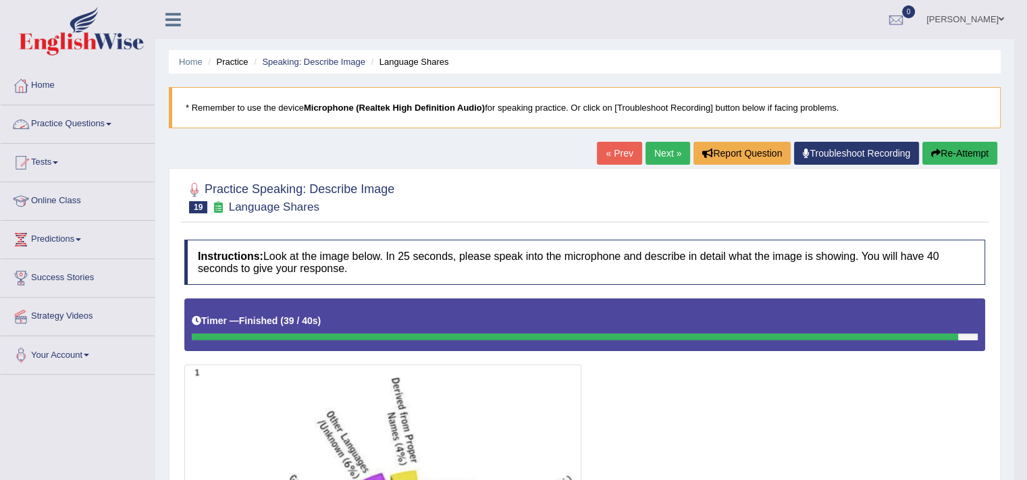
click at [88, 120] on link "Practice Questions" at bounding box center [78, 122] width 154 height 34
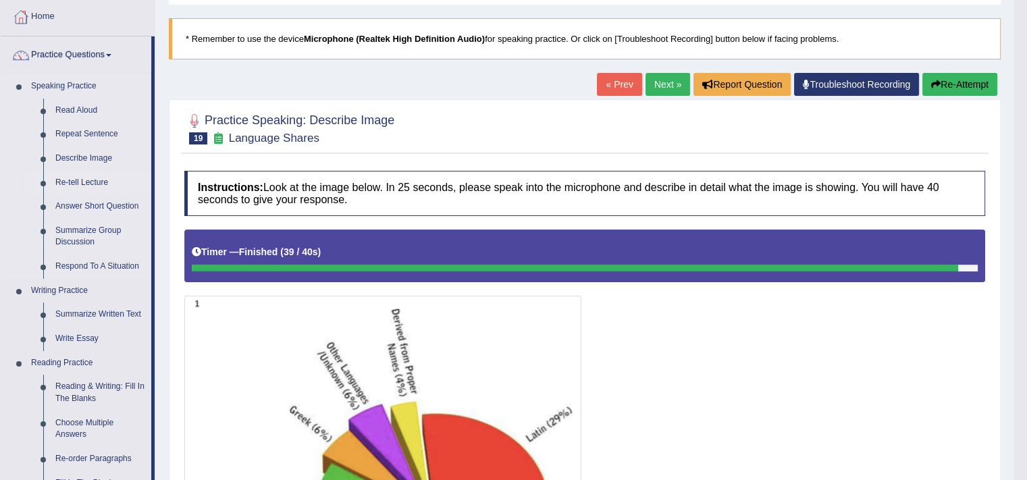
scroll to position [84, 0]
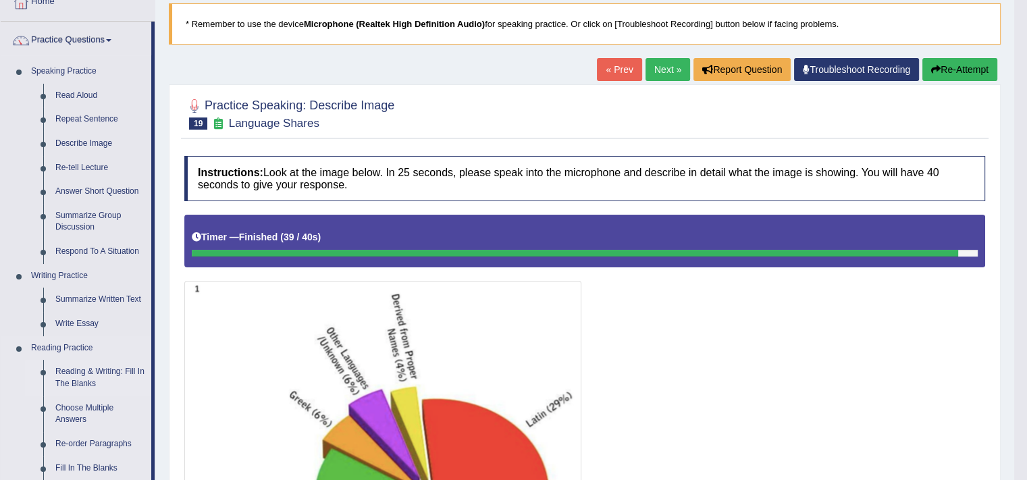
click at [78, 377] on link "Reading & Writing: Fill In The Blanks" at bounding box center [100, 378] width 102 height 36
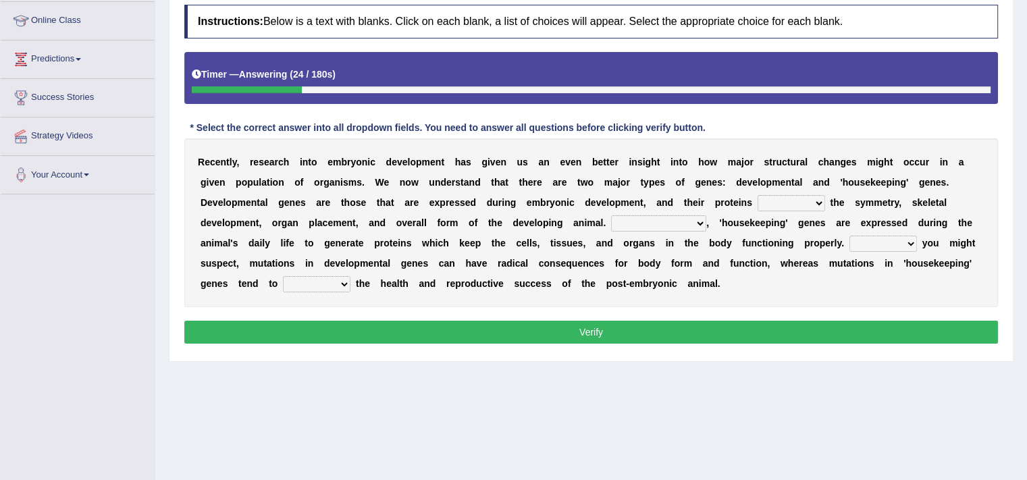
click at [783, 413] on div "Home Practice Reading & Writing: Fill In The Blanks Two Types of Genes « Prev N…" at bounding box center [591, 157] width 872 height 675
click at [803, 202] on select "push control hold elevate" at bounding box center [792, 203] width 68 height 16
select select "hold"
click at [758, 195] on select "push control hold elevate" at bounding box center [792, 203] width 68 height 16
click at [673, 221] on select "Correspondingly Inclusively Conversely In contrast" at bounding box center [658, 223] width 95 height 16
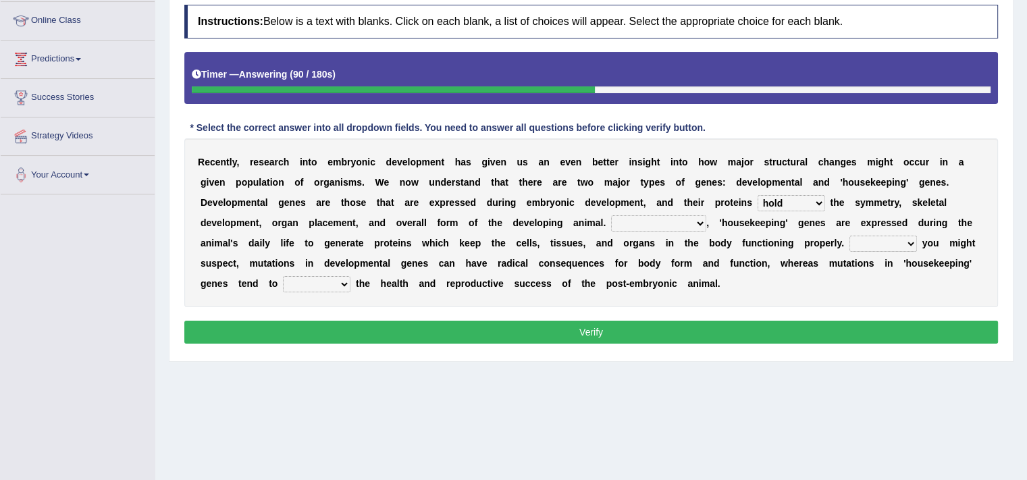
select select "In contrast"
click at [611, 215] on select "Correspondingly Inclusively Conversely In contrast" at bounding box center [658, 223] width 95 height 16
click at [885, 238] on select "For As With Within" at bounding box center [883, 244] width 68 height 16
select select "As"
click at [849, 236] on select "For As With Within" at bounding box center [883, 244] width 68 height 16
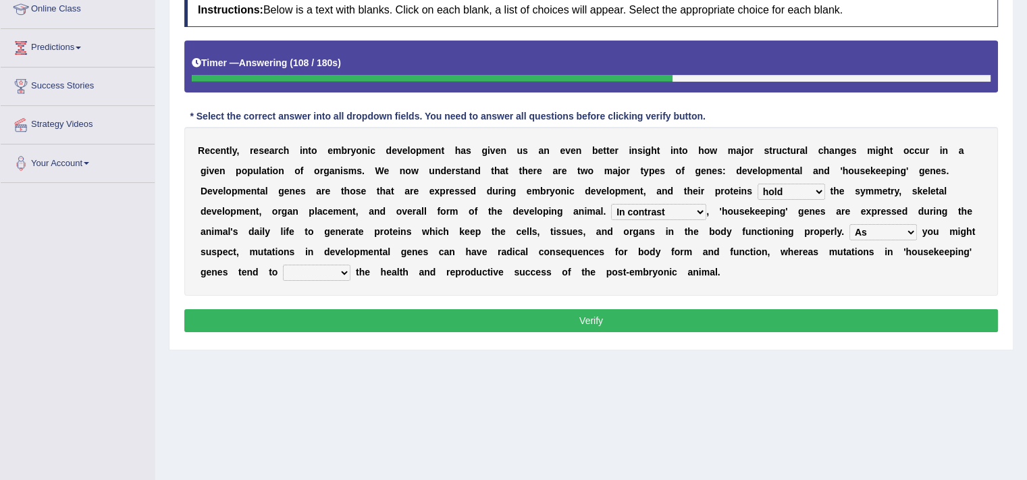
scroll to position [192, 0]
click at [309, 278] on select "affect effect interrupt defect" at bounding box center [317, 273] width 68 height 16
click at [283, 265] on select "affect effect interrupt defect" at bounding box center [317, 273] width 68 height 16
click at [311, 267] on select "affect effect interrupt defect" at bounding box center [317, 273] width 68 height 16
select select "affect"
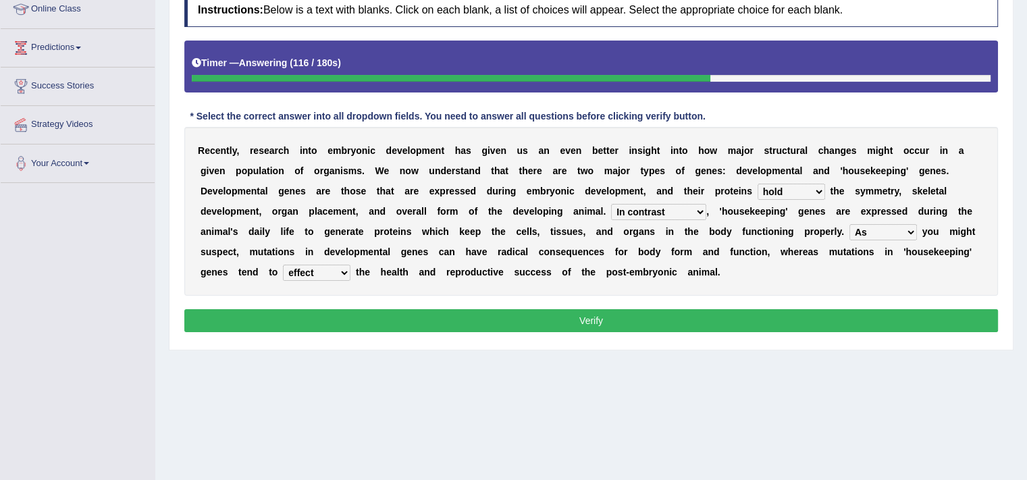
click at [283, 265] on select "affect effect interrupt defect" at bounding box center [317, 273] width 68 height 16
click at [392, 377] on div "Home Practice Reading & Writing: Fill In The Blanks Two Types of Genes « Prev N…" at bounding box center [591, 145] width 872 height 675
click at [579, 319] on button "Verify" at bounding box center [591, 320] width 814 height 23
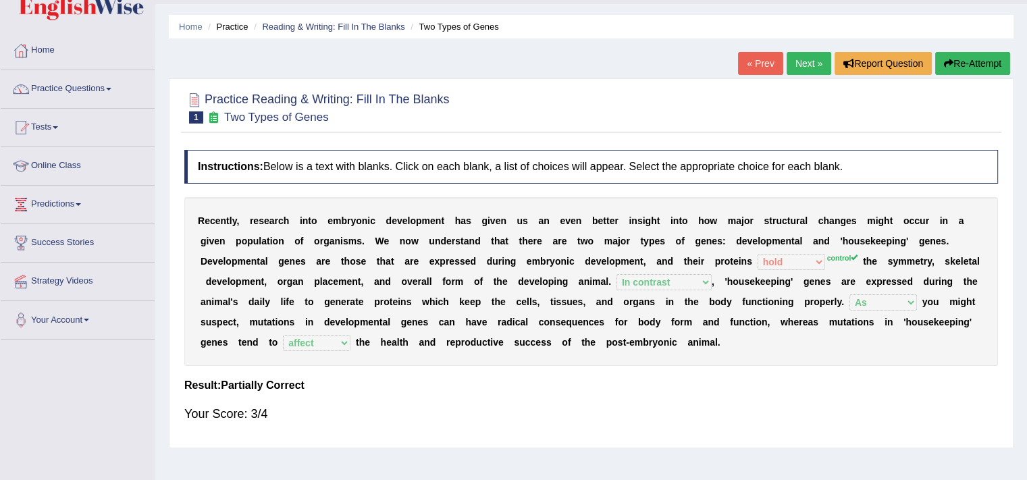
scroll to position [34, 0]
